Goal: Communication & Community: Answer question/provide support

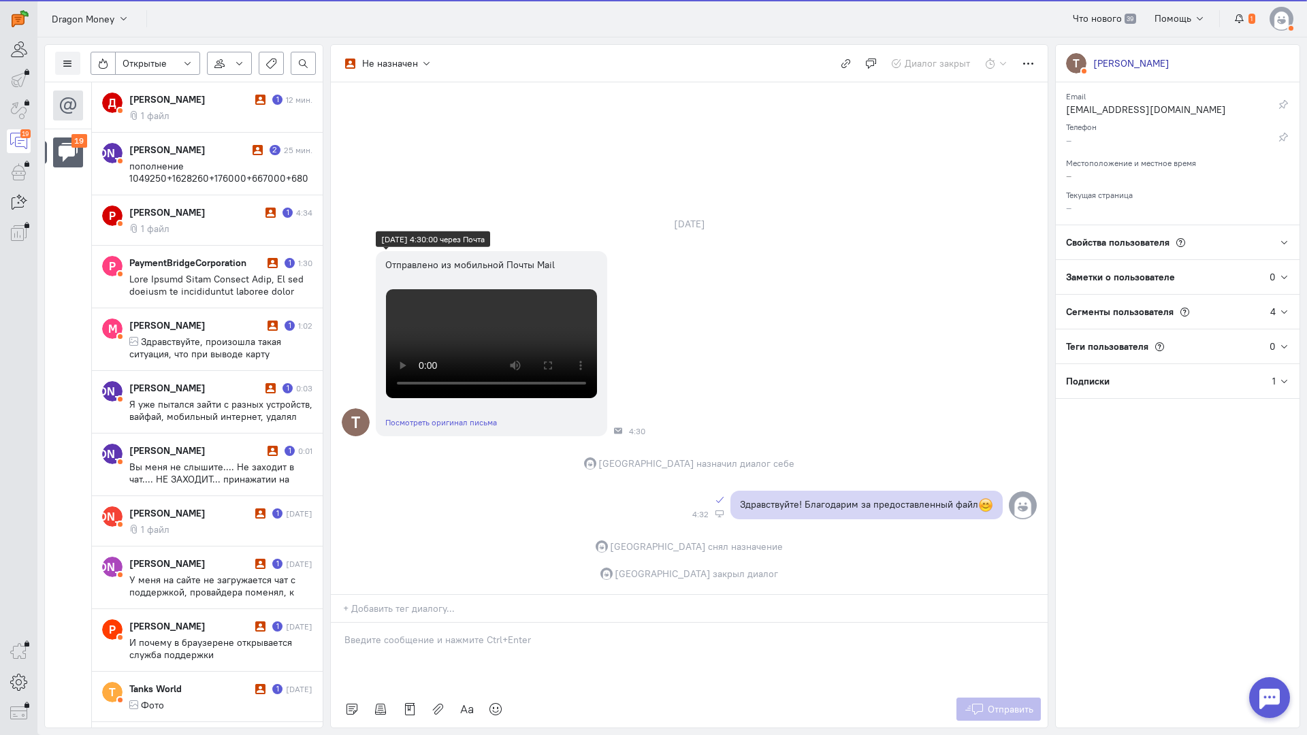
scroll to position [433, 0]
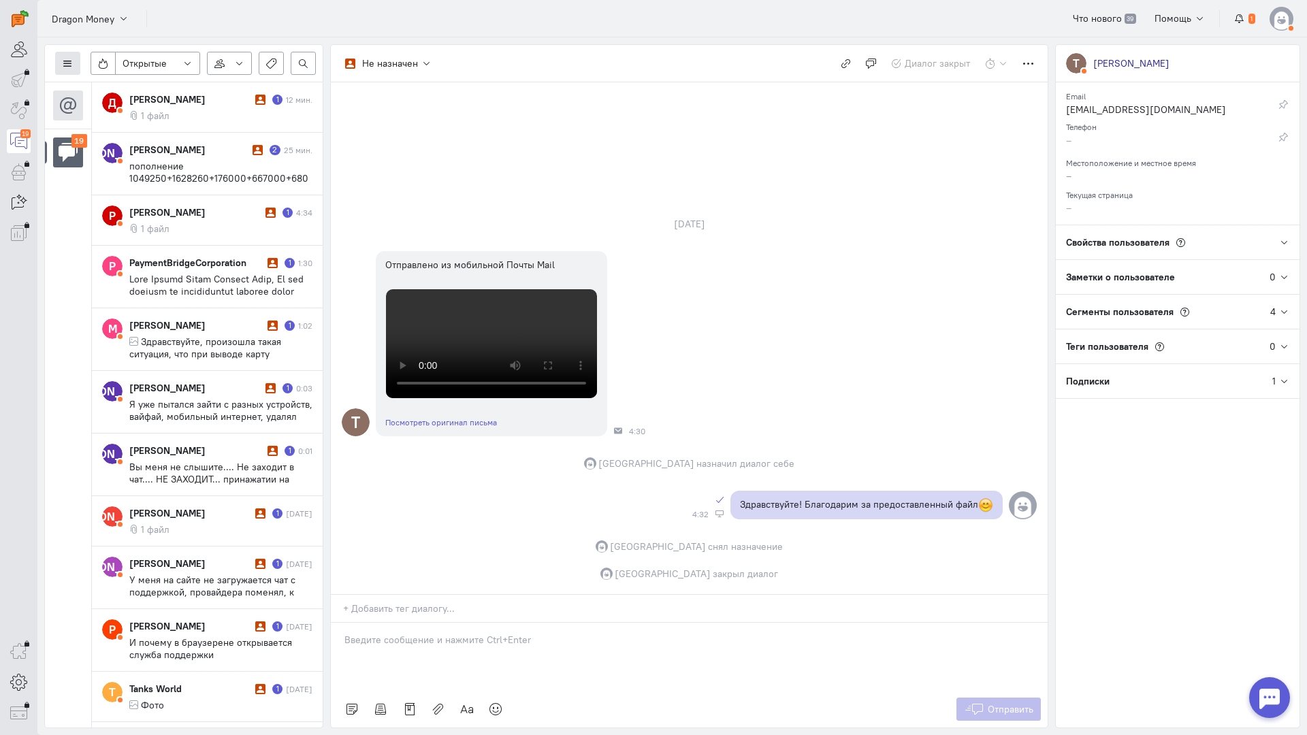
click at [70, 61] on icon at bounding box center [68, 64] width 10 height 10
click at [123, 93] on span "Список пользователей" at bounding box center [132, 90] width 101 height 12
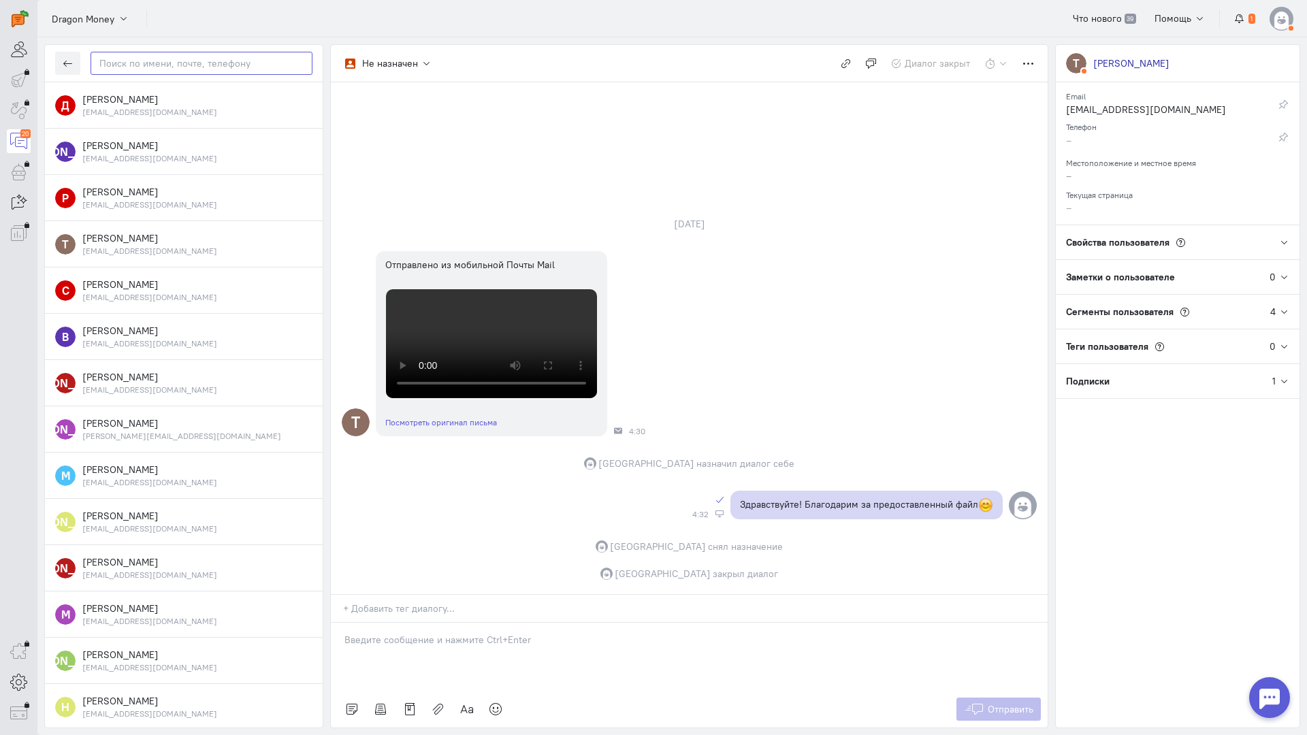
click at [162, 67] on input "text" at bounding box center [202, 63] width 222 height 23
paste input "dimana636305@gm"
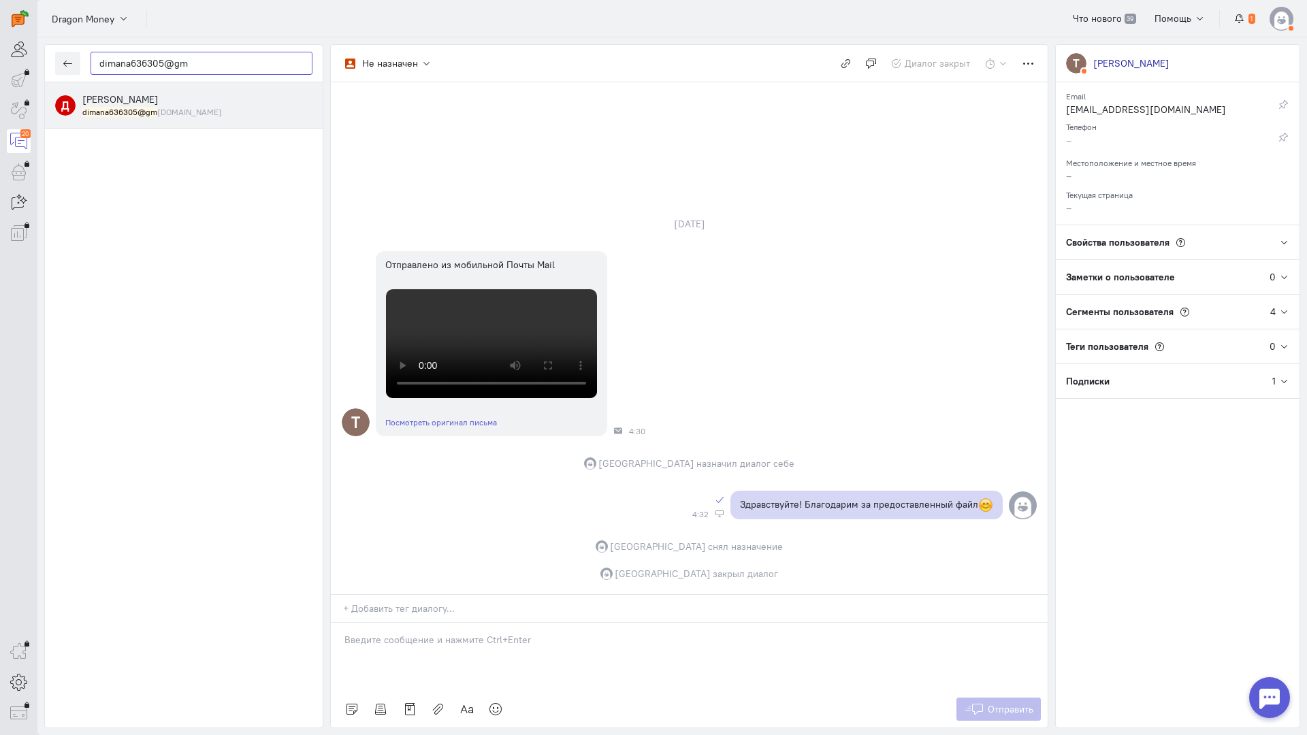
type input "dimana636305@gm"
click at [156, 102] on span "[PERSON_NAME]" at bounding box center [120, 99] width 76 height 12
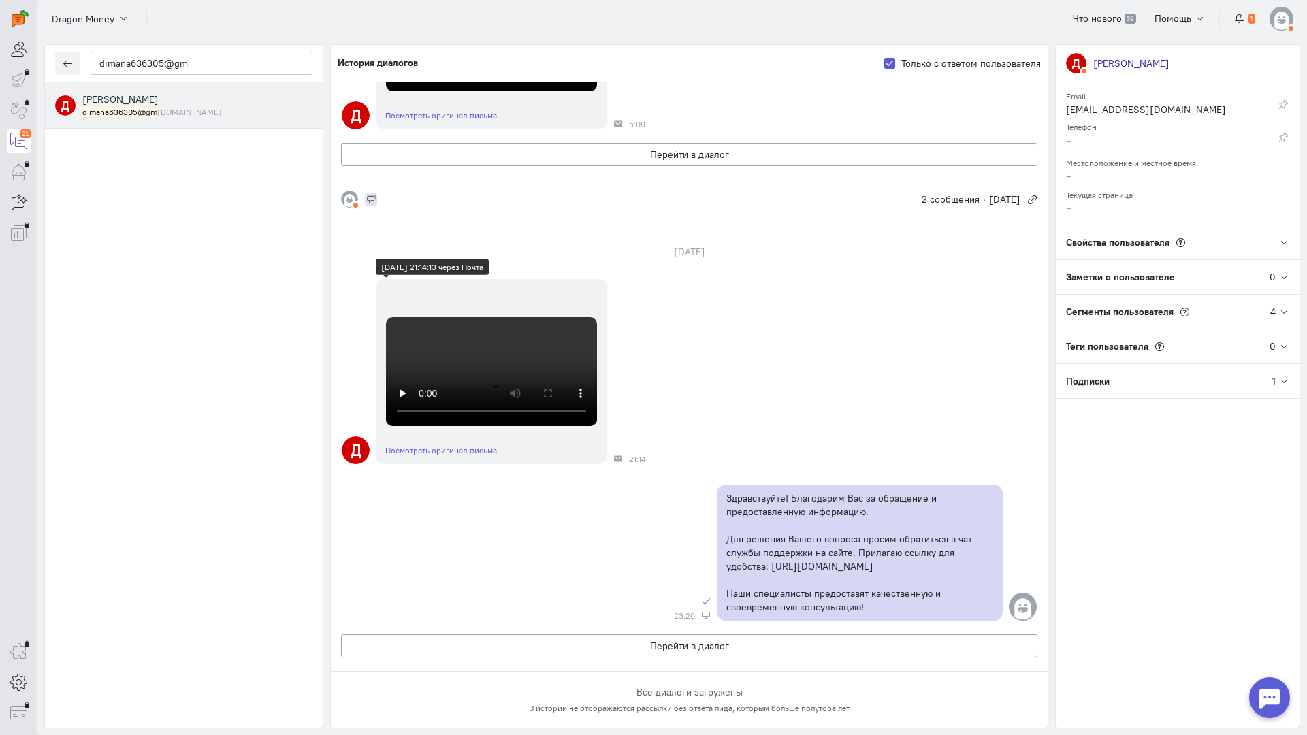
scroll to position [658, 0]
click at [479, 166] on button "Перейти в диалог" at bounding box center [689, 154] width 696 height 23
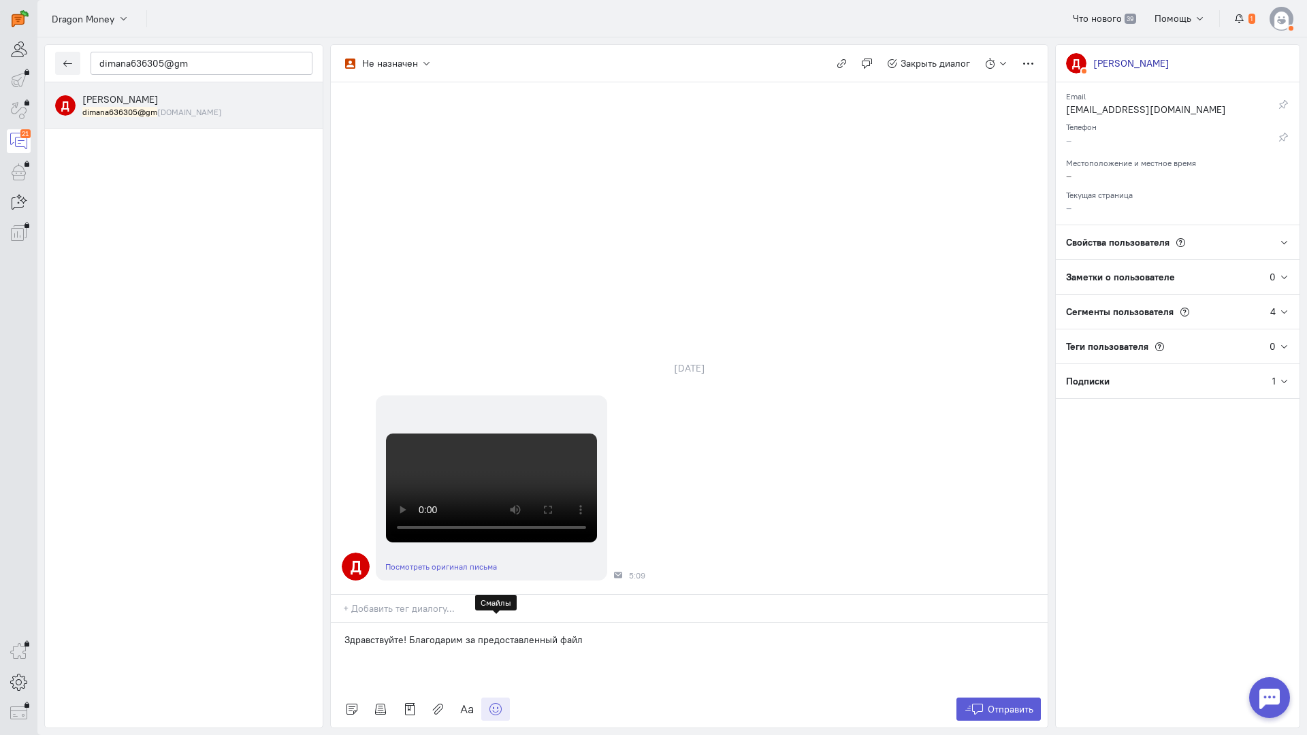
click at [491, 698] on link at bounding box center [495, 709] width 29 height 23
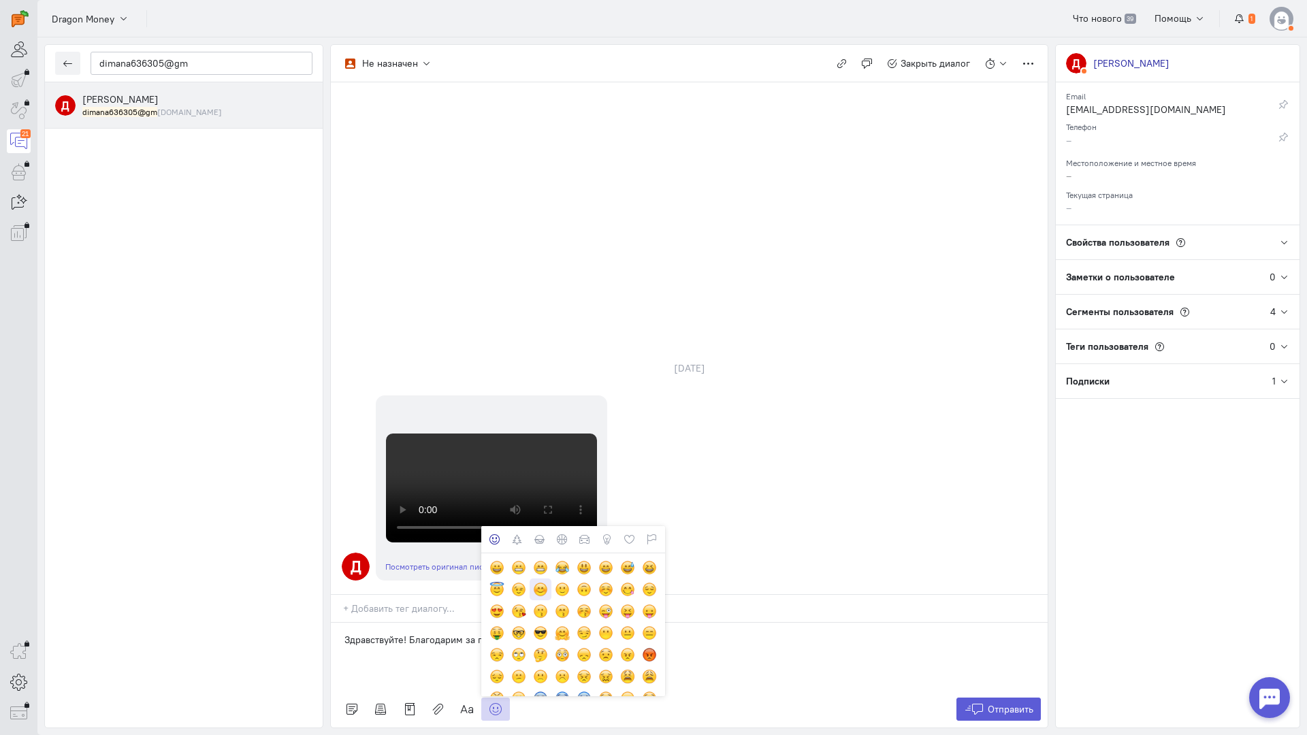
click at [539, 582] on div at bounding box center [540, 589] width 15 height 15
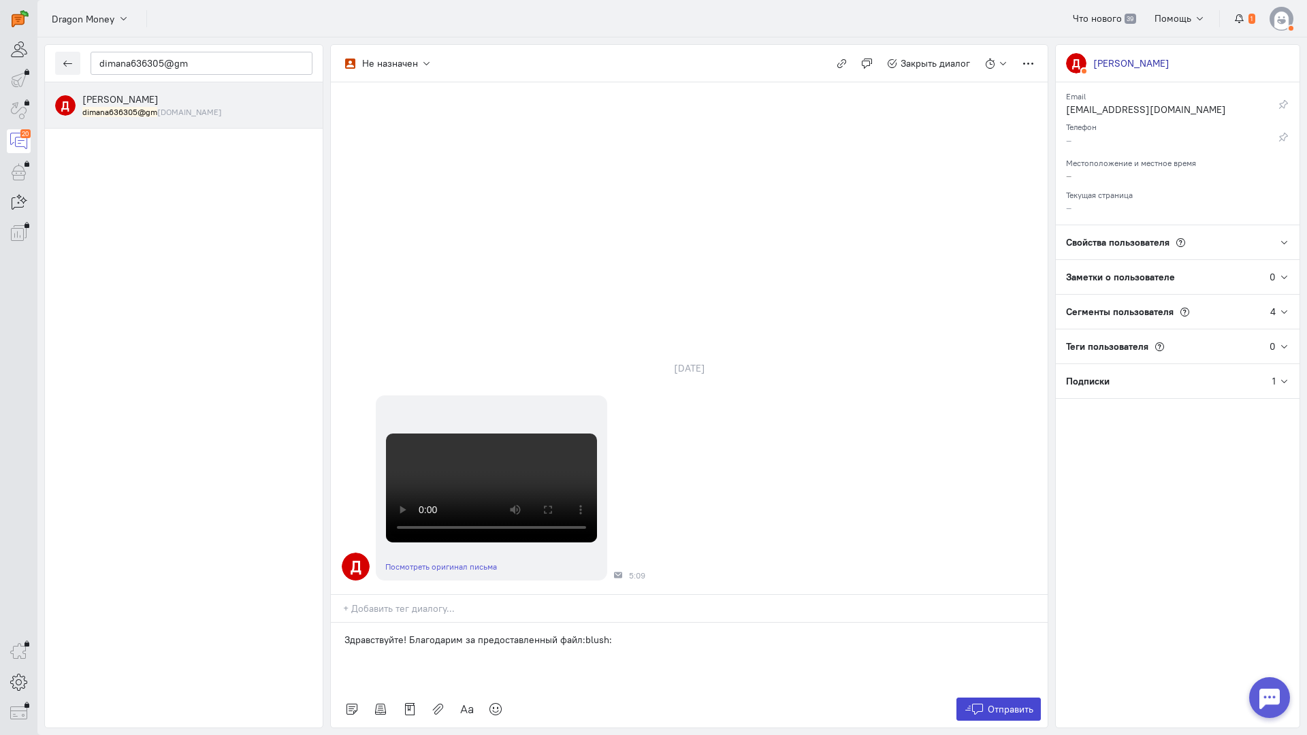
click at [997, 703] on span "Отправить" at bounding box center [1011, 709] width 46 height 12
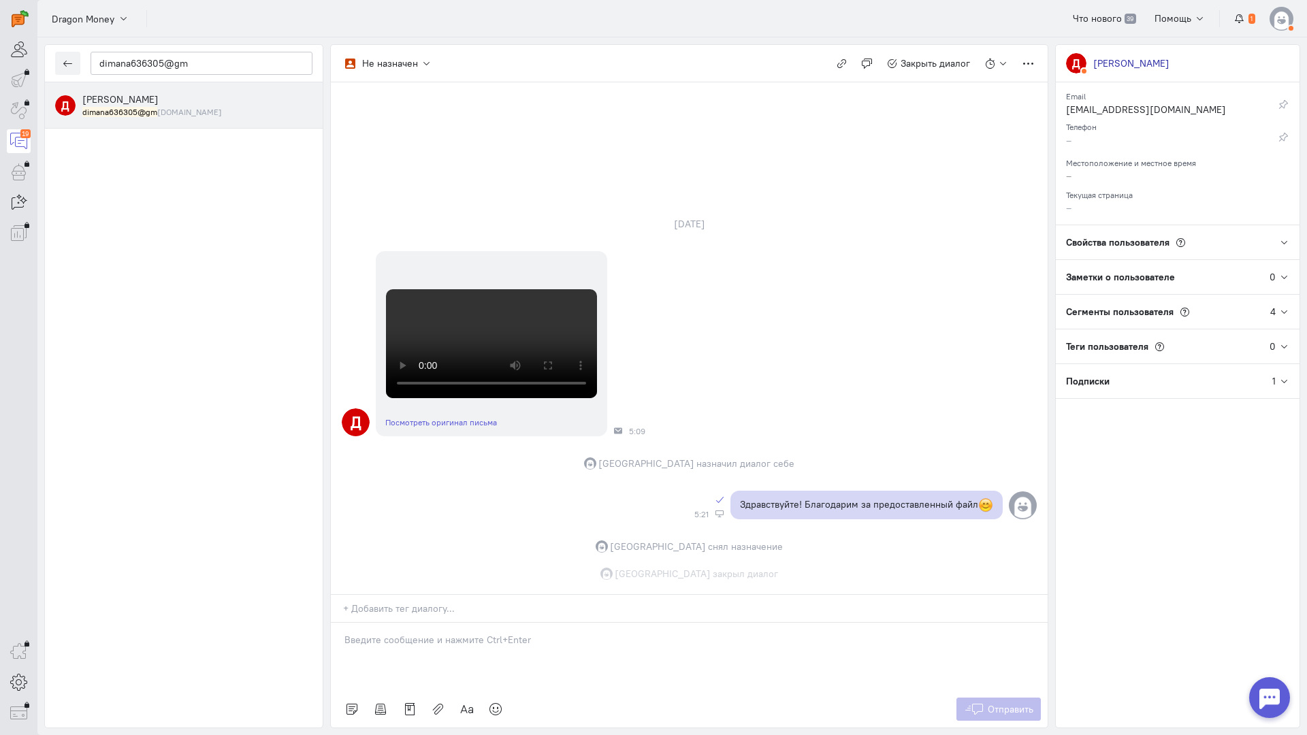
scroll to position [438, 0]
